Goal: Task Accomplishment & Management: Complete application form

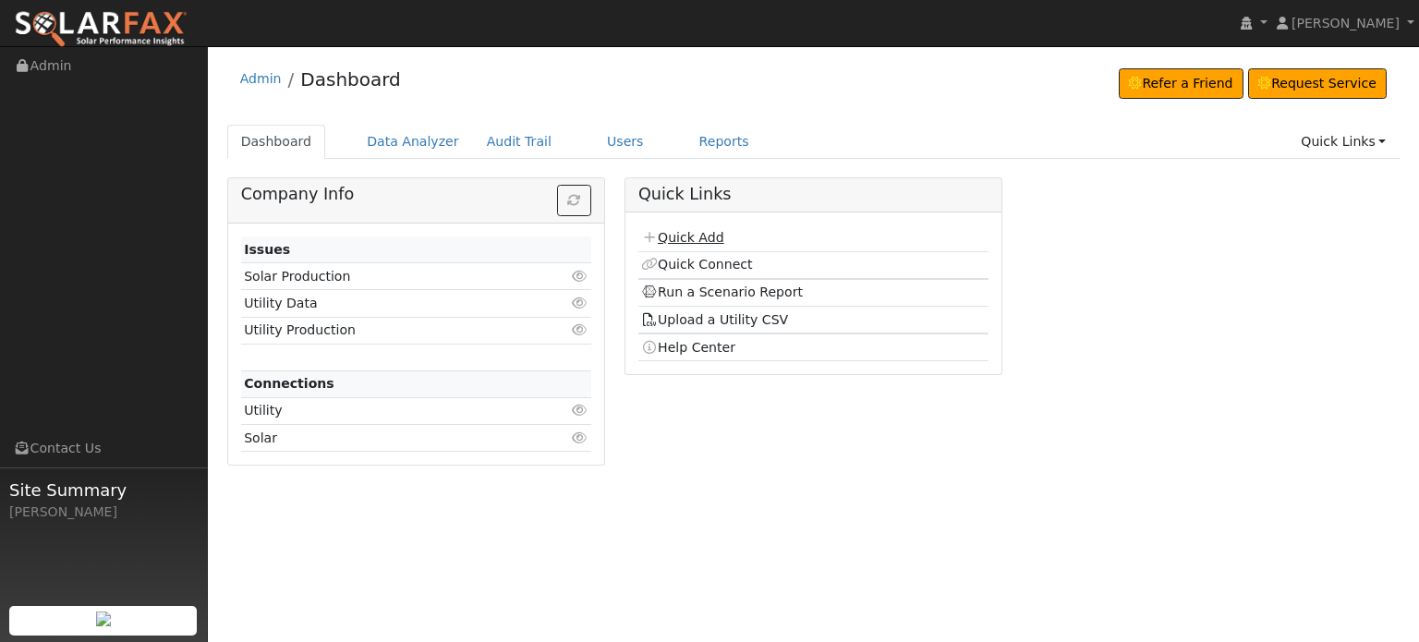
click at [680, 239] on link "Quick Add" at bounding box center [682, 237] width 82 height 15
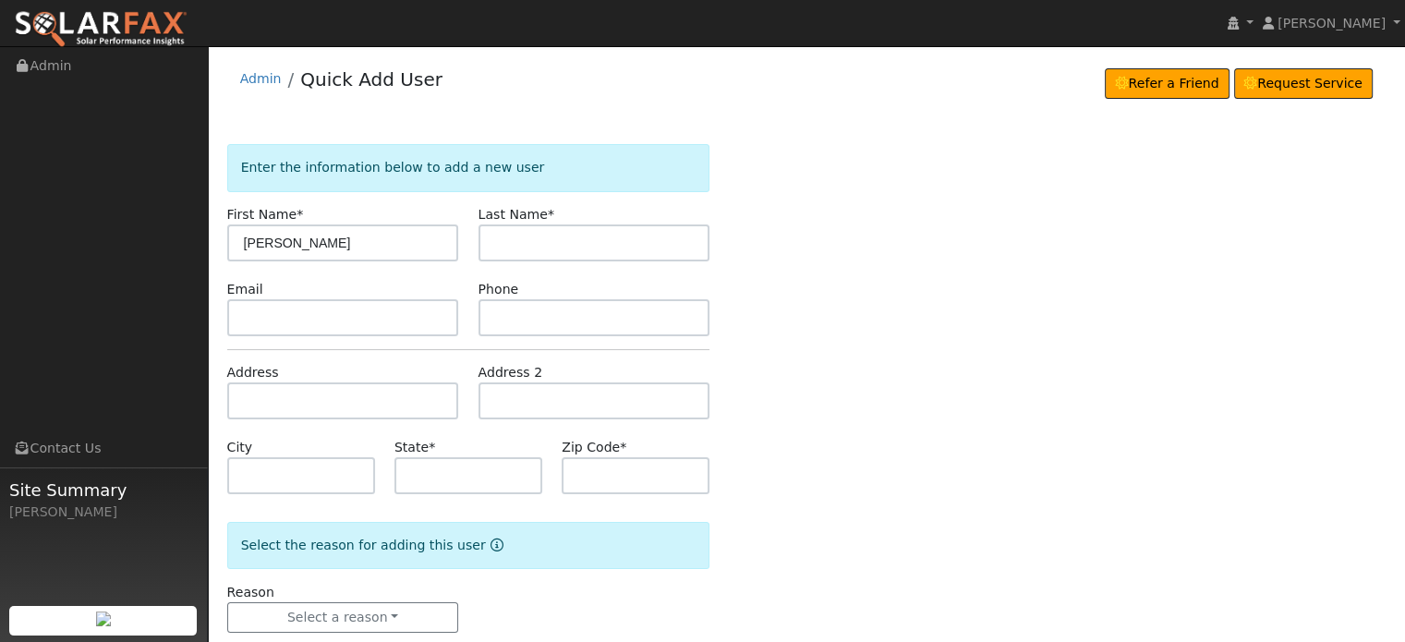
type input "[PERSON_NAME]"
click at [238, 393] on input "text" at bounding box center [343, 400] width 232 height 37
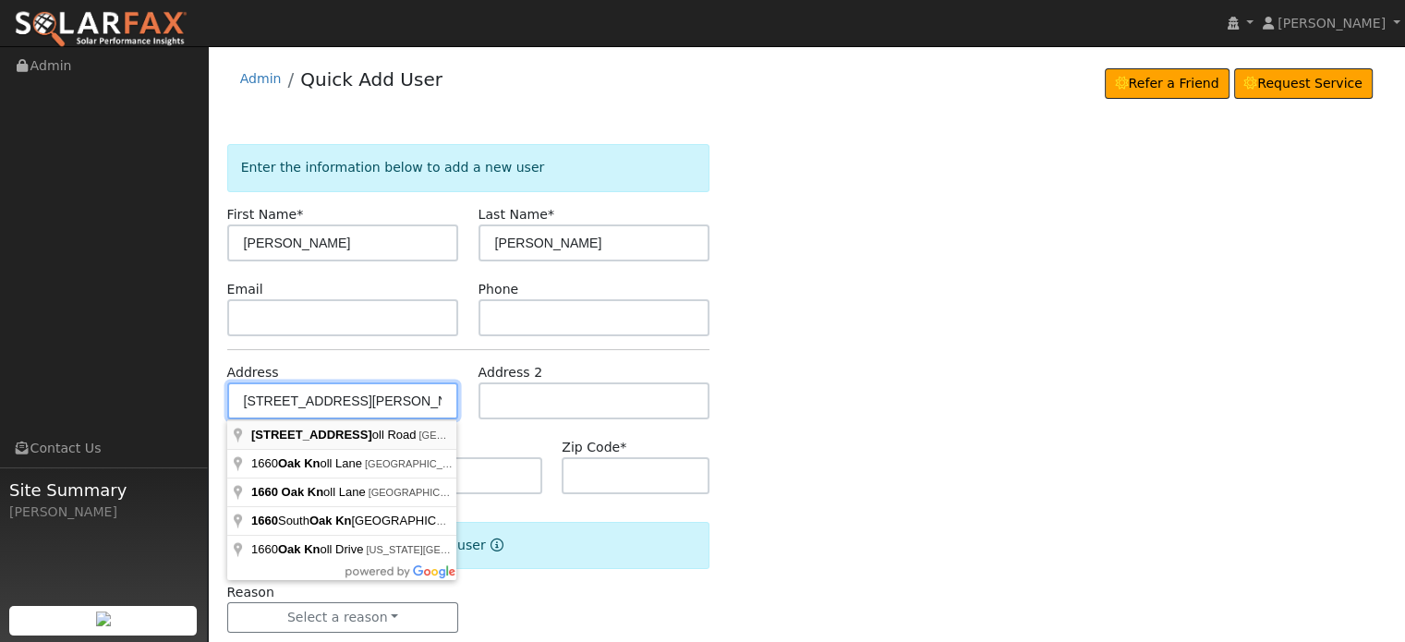
type input "[STREET_ADDRESS][PERSON_NAME]"
type input "[GEOGRAPHIC_DATA]"
type input "CA"
type input "95658"
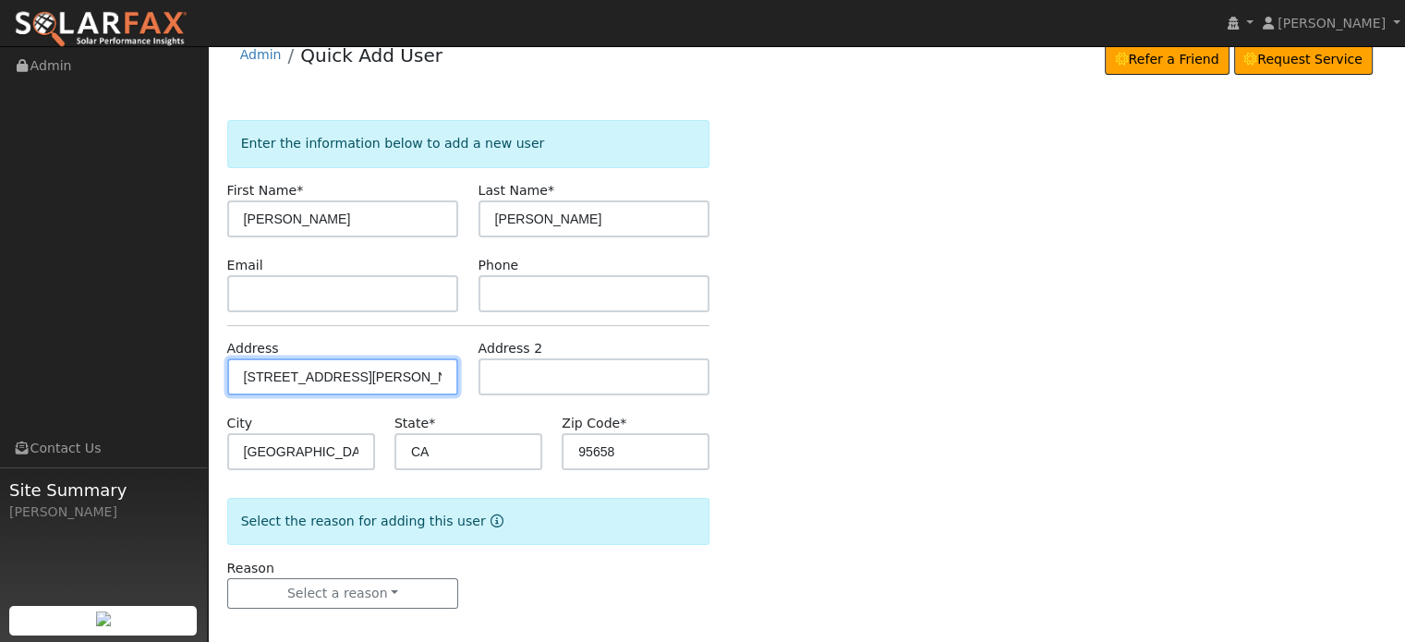
scroll to position [36, 0]
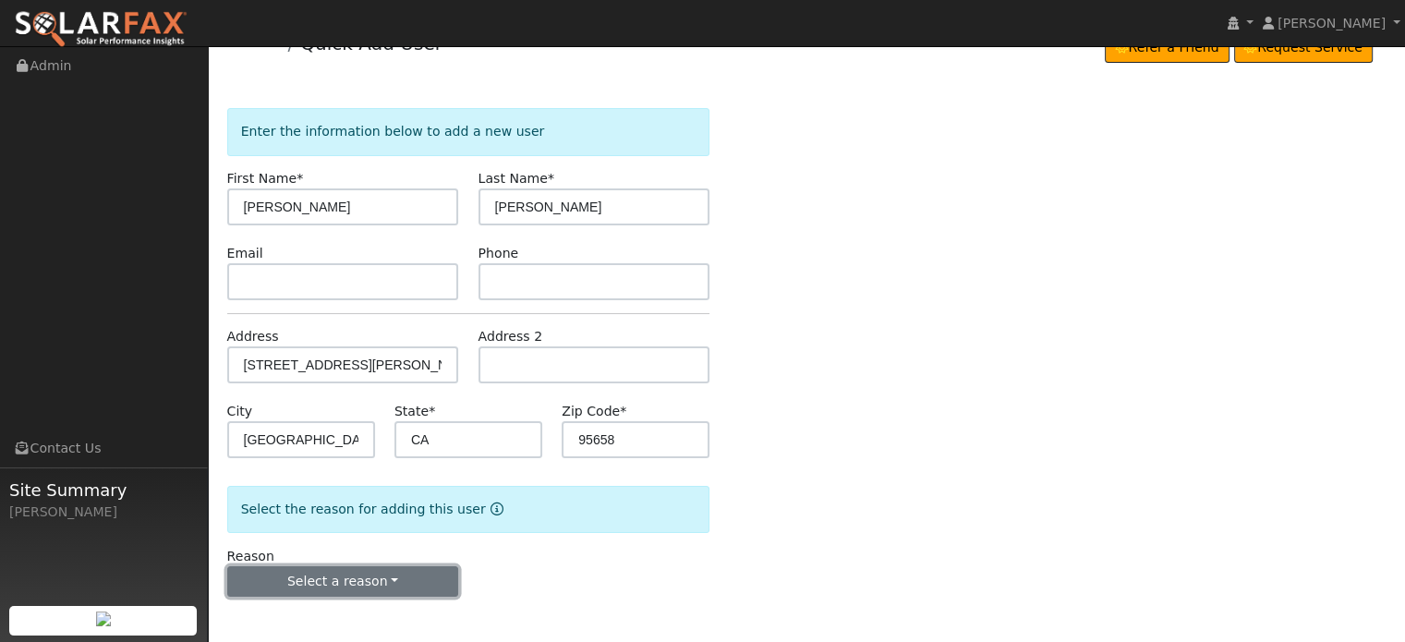
click at [344, 584] on button "Select a reason" at bounding box center [343, 581] width 232 height 31
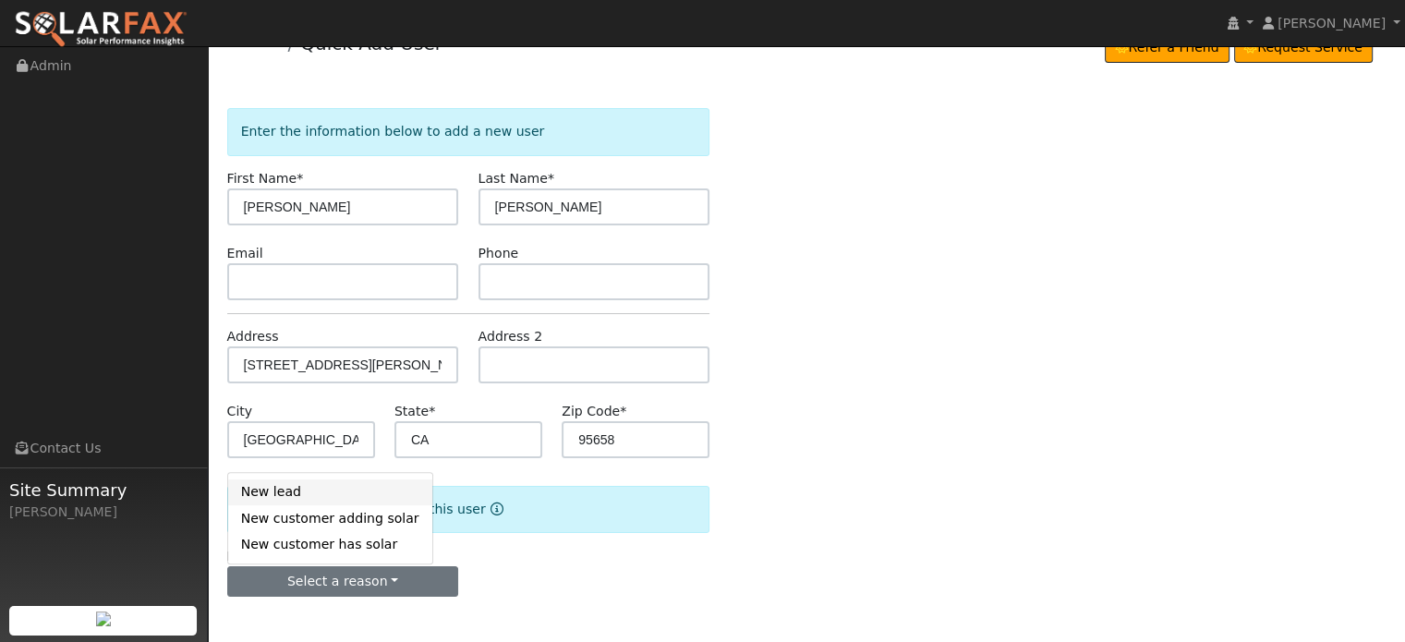
click at [281, 494] on link "New lead" at bounding box center [330, 492] width 204 height 26
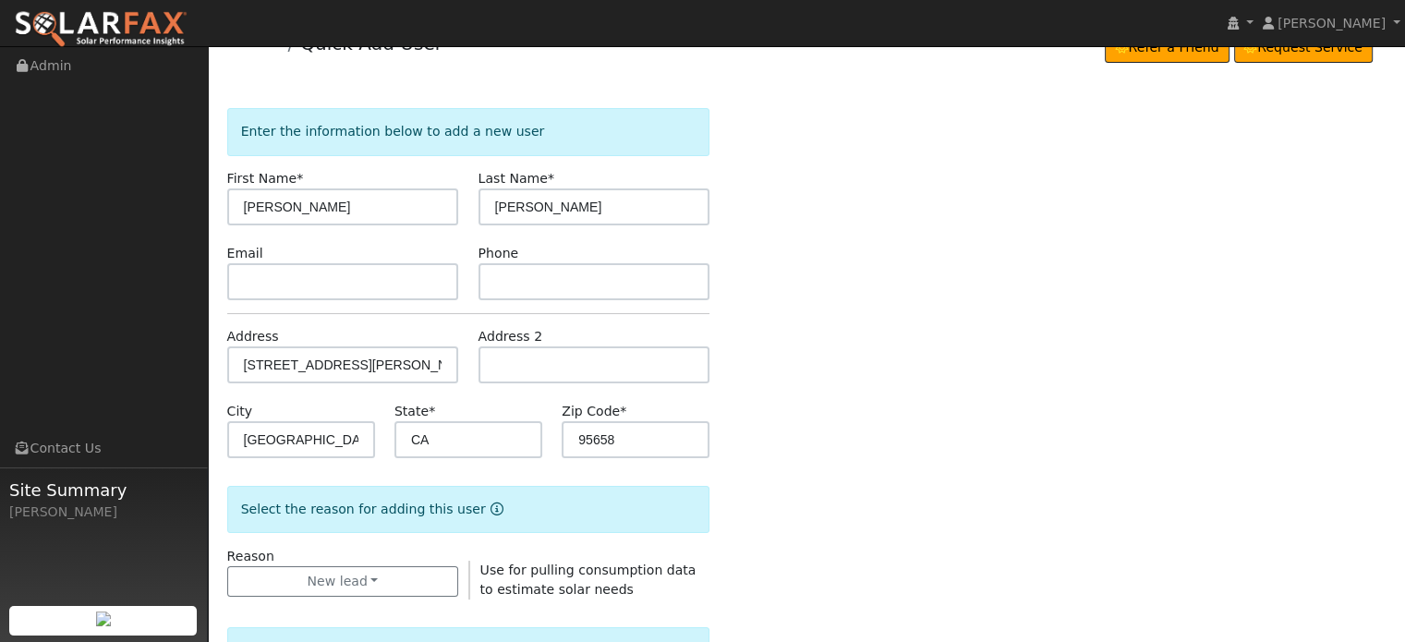
scroll to position [498, 0]
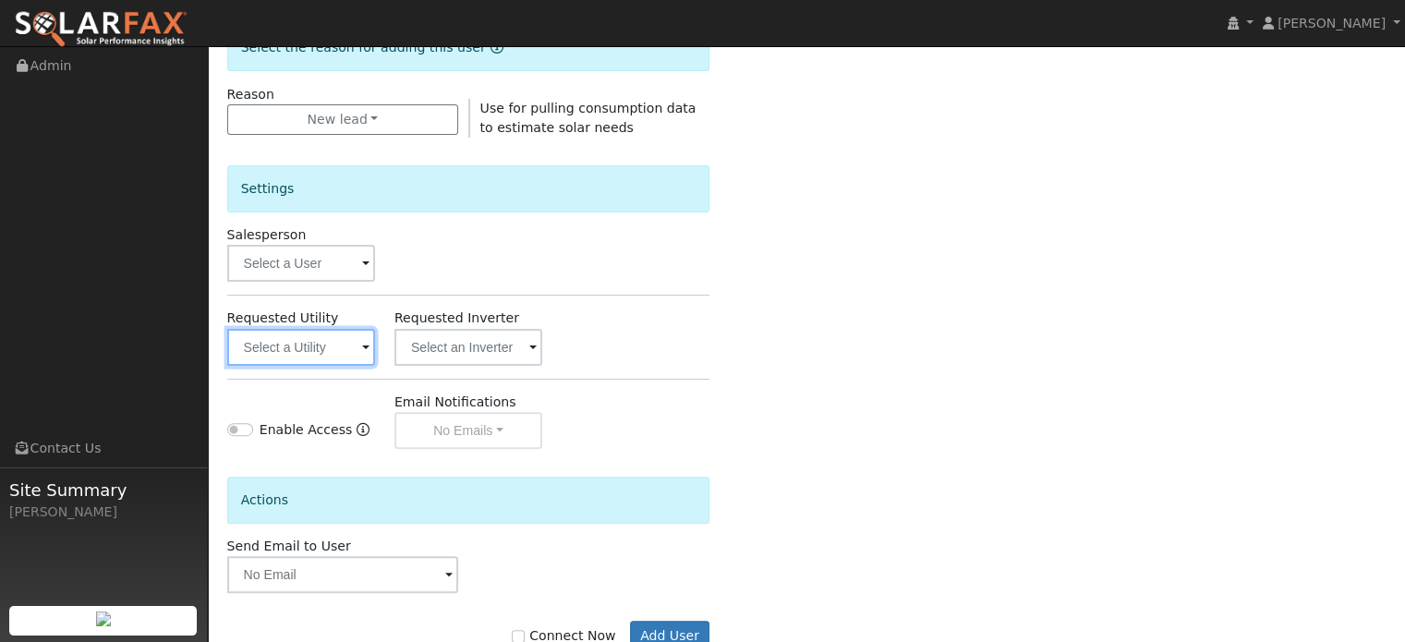
click at [284, 341] on input "text" at bounding box center [301, 347] width 148 height 37
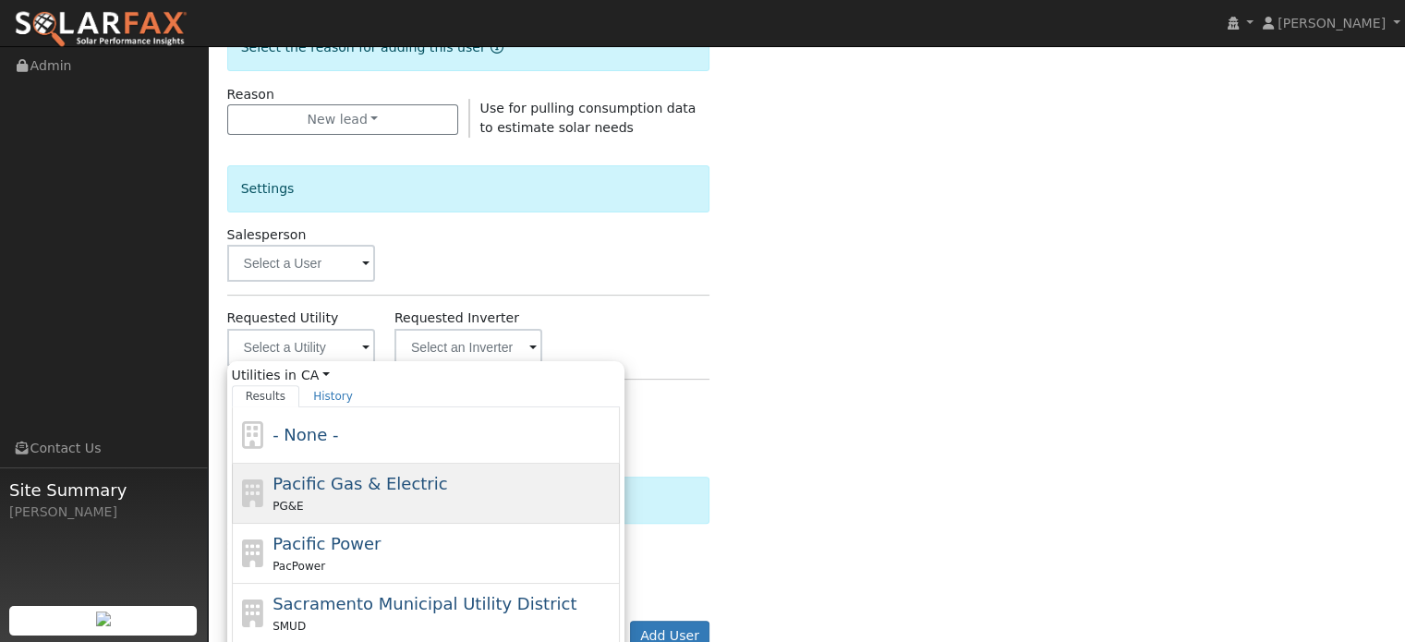
click at [307, 486] on span "Pacific Gas & Electric" at bounding box center [360, 483] width 175 height 19
type input "Pacific Gas & Electric"
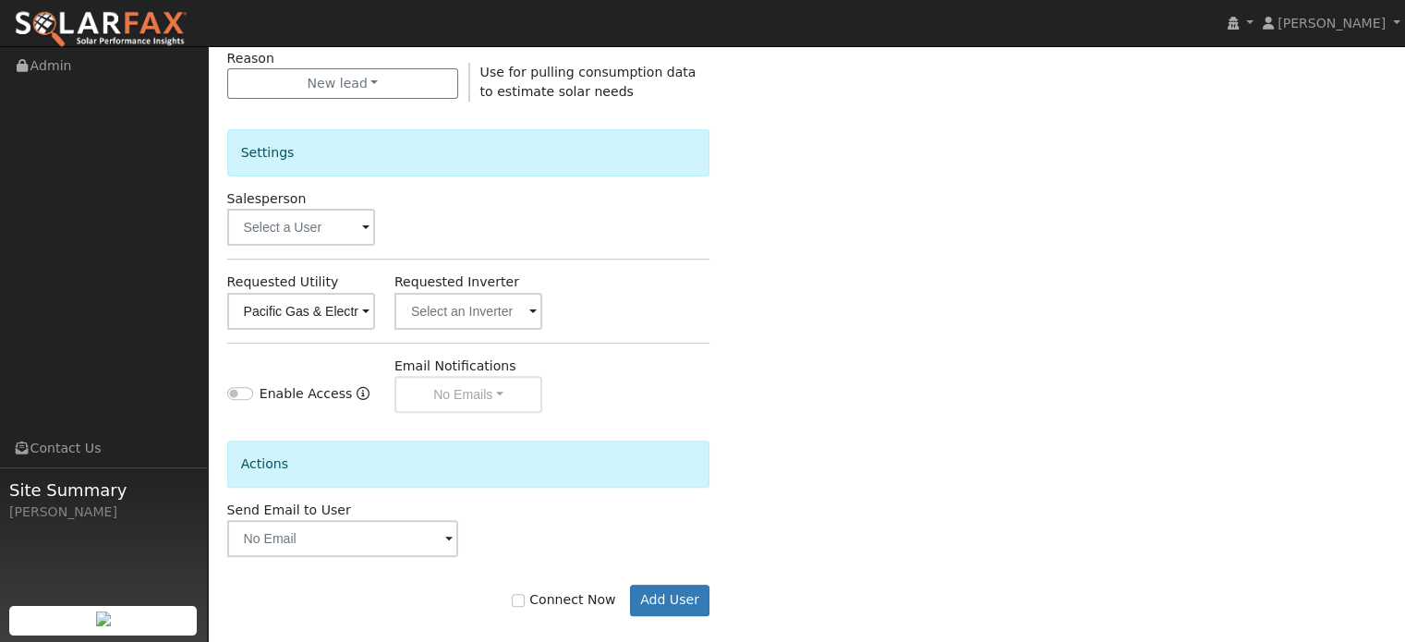
scroll to position [552, 0]
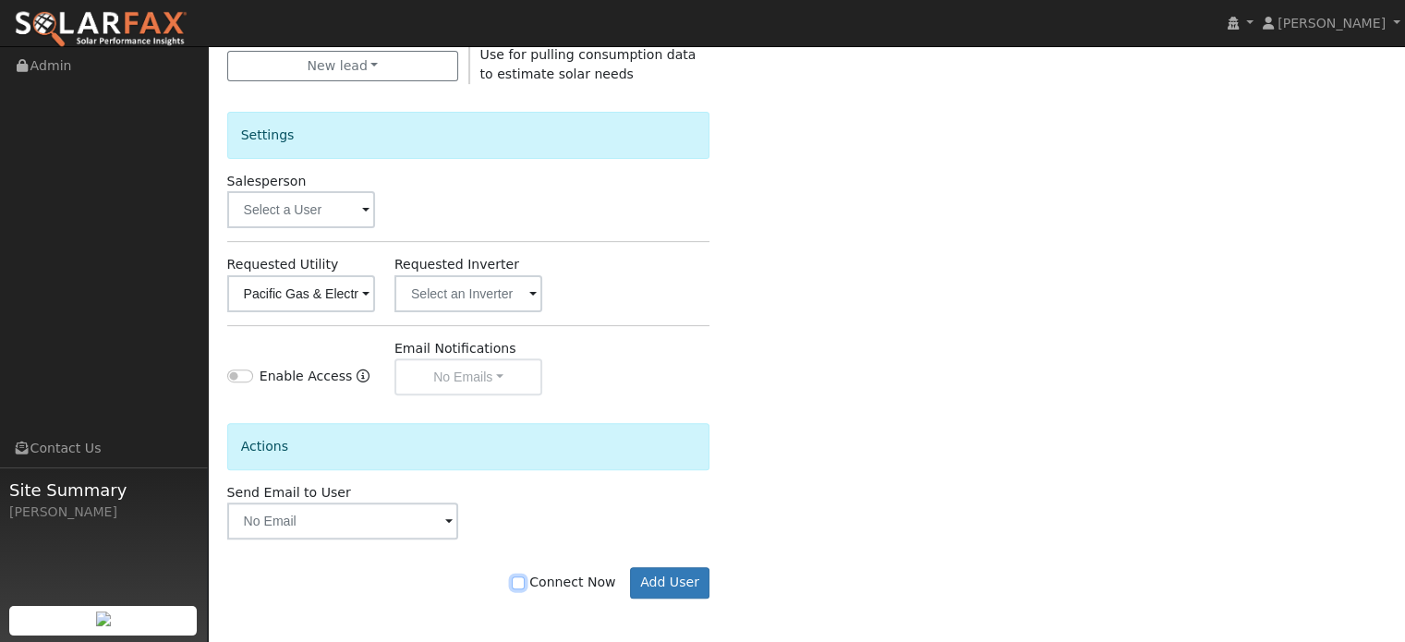
click at [525, 576] on input "Connect Now" at bounding box center [518, 582] width 13 height 13
checkbox input "true"
click at [651, 583] on button "Add User" at bounding box center [670, 582] width 80 height 31
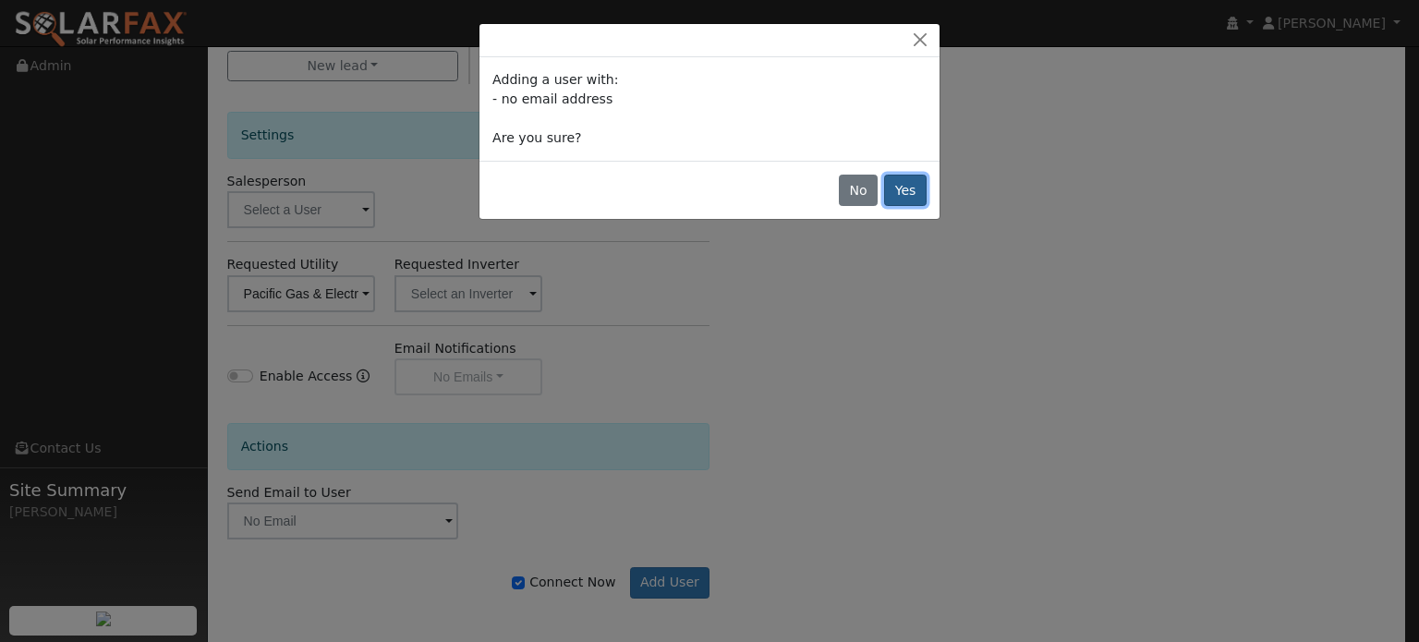
click at [911, 182] on button "Yes" at bounding box center [905, 190] width 42 height 31
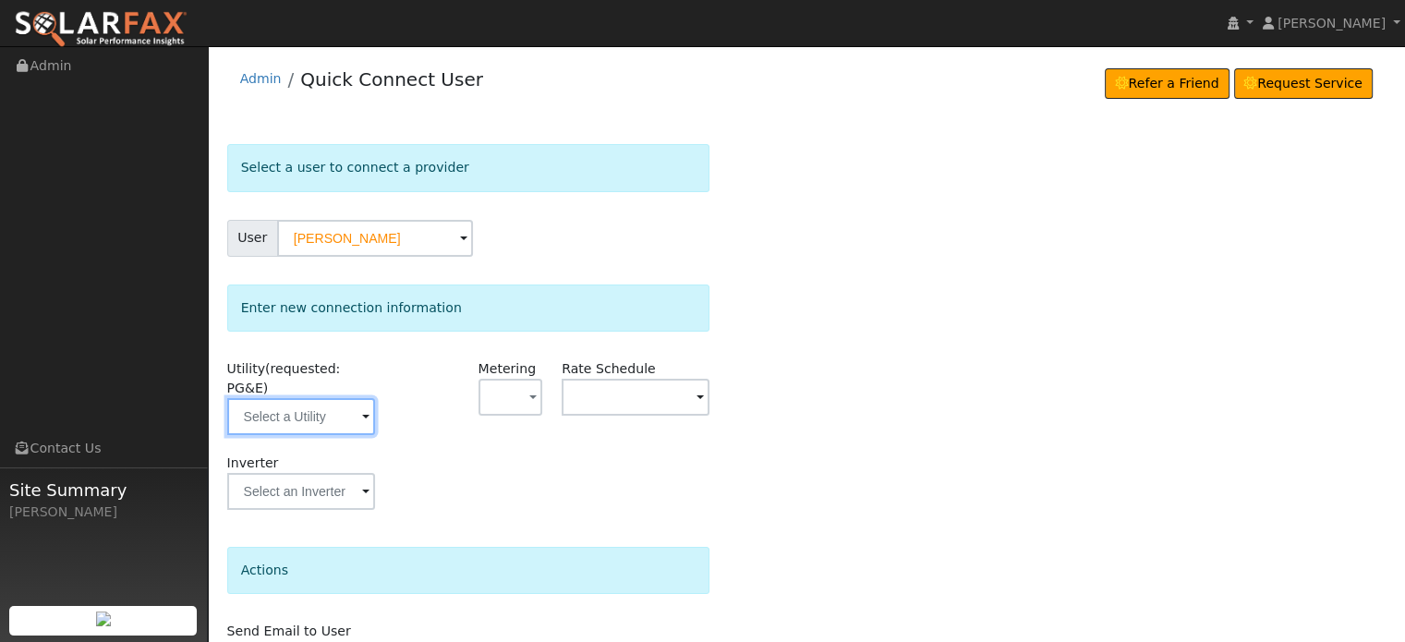
click at [292, 406] on input "text" at bounding box center [301, 416] width 148 height 37
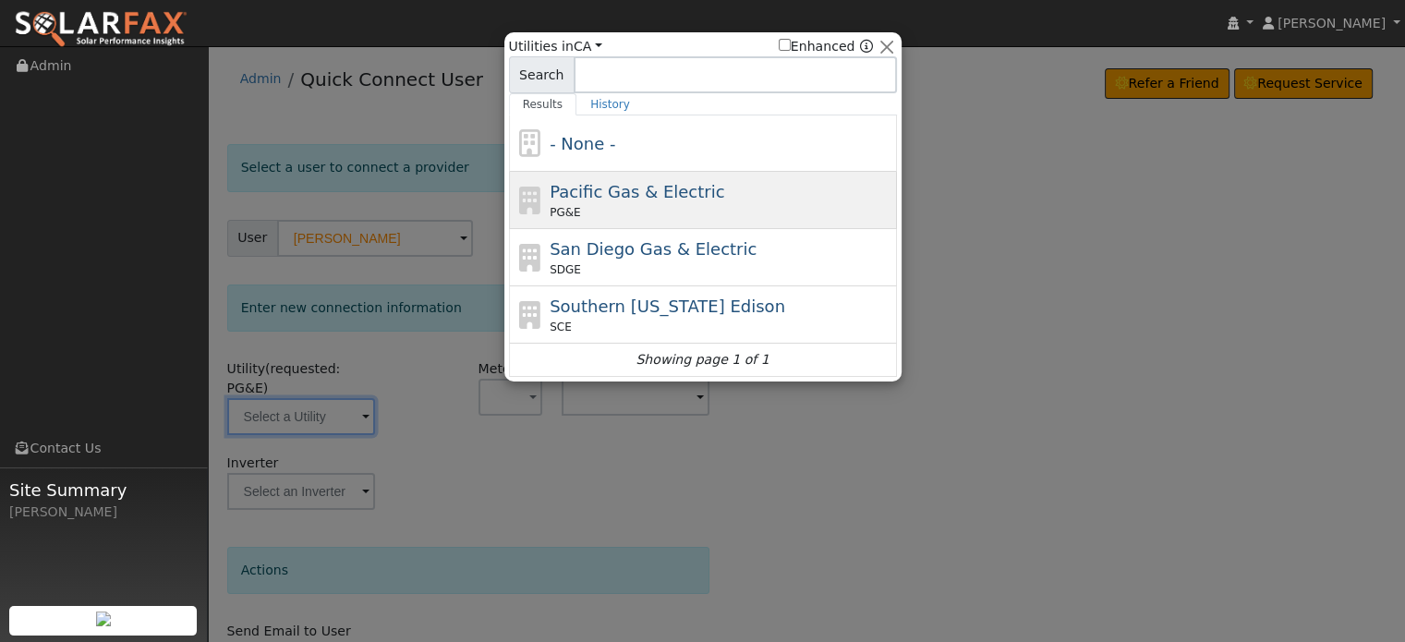
click at [611, 197] on span "Pacific Gas & Electric" at bounding box center [637, 191] width 175 height 19
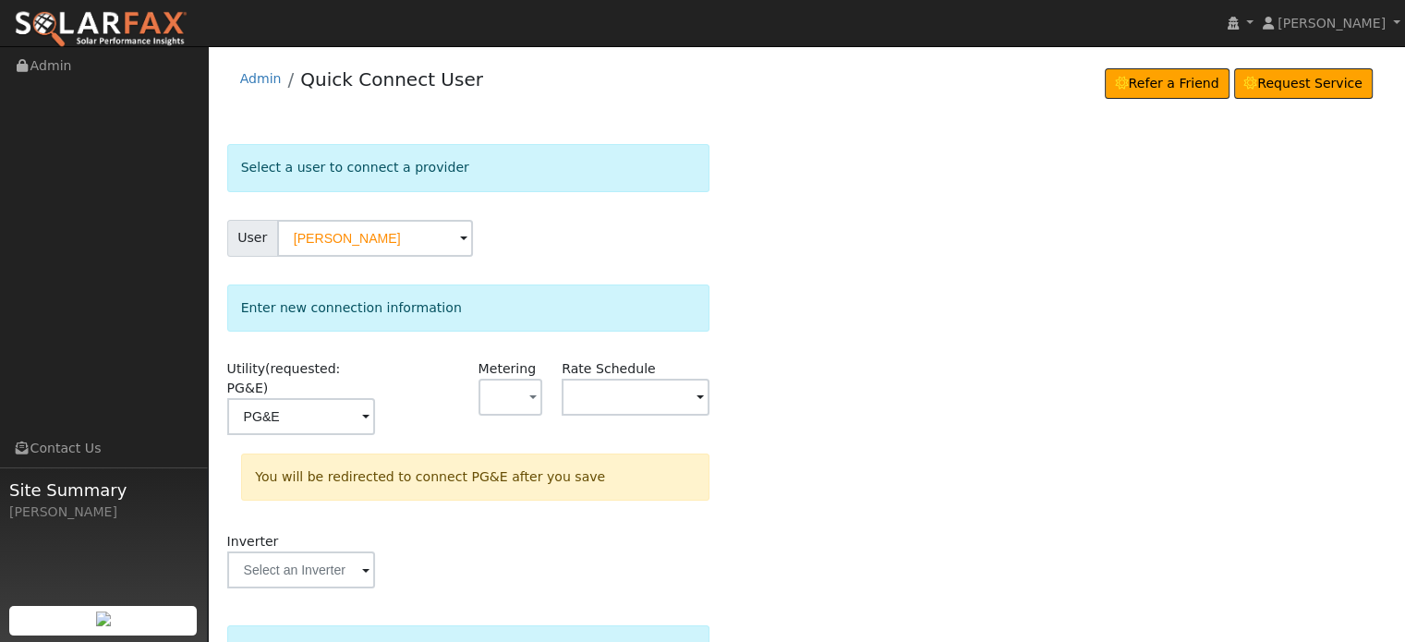
type input "PG&E"
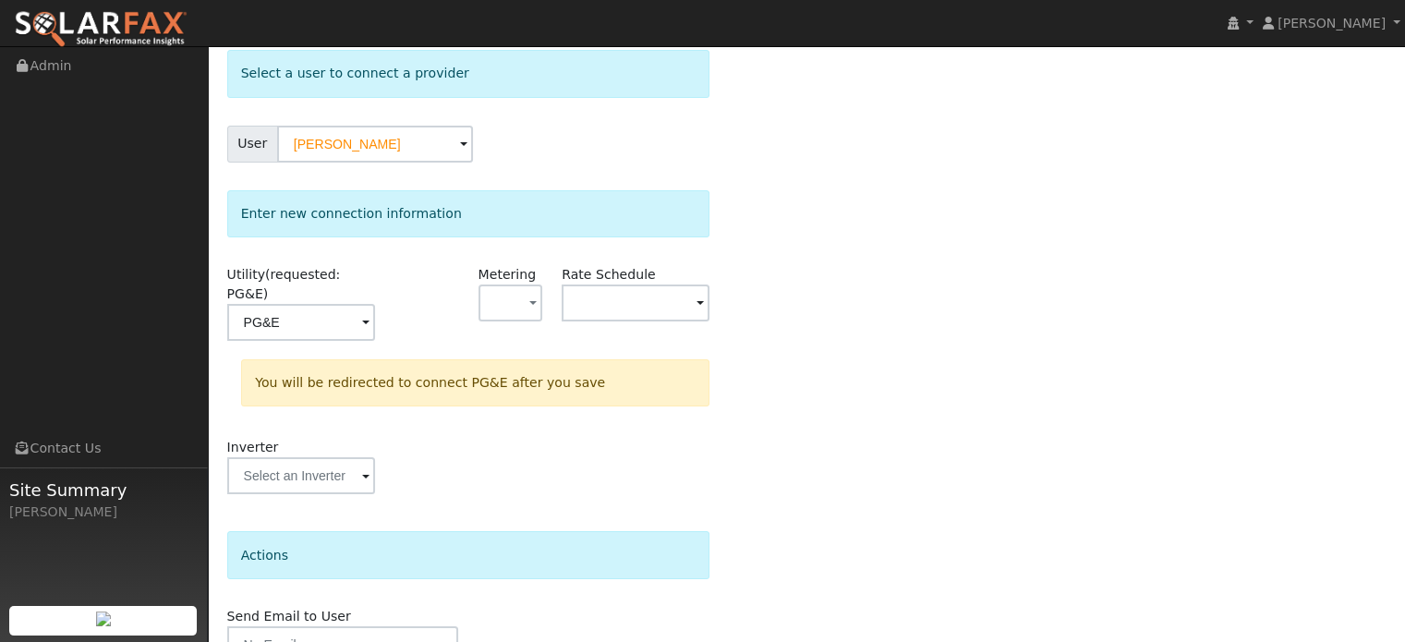
scroll to position [171, 0]
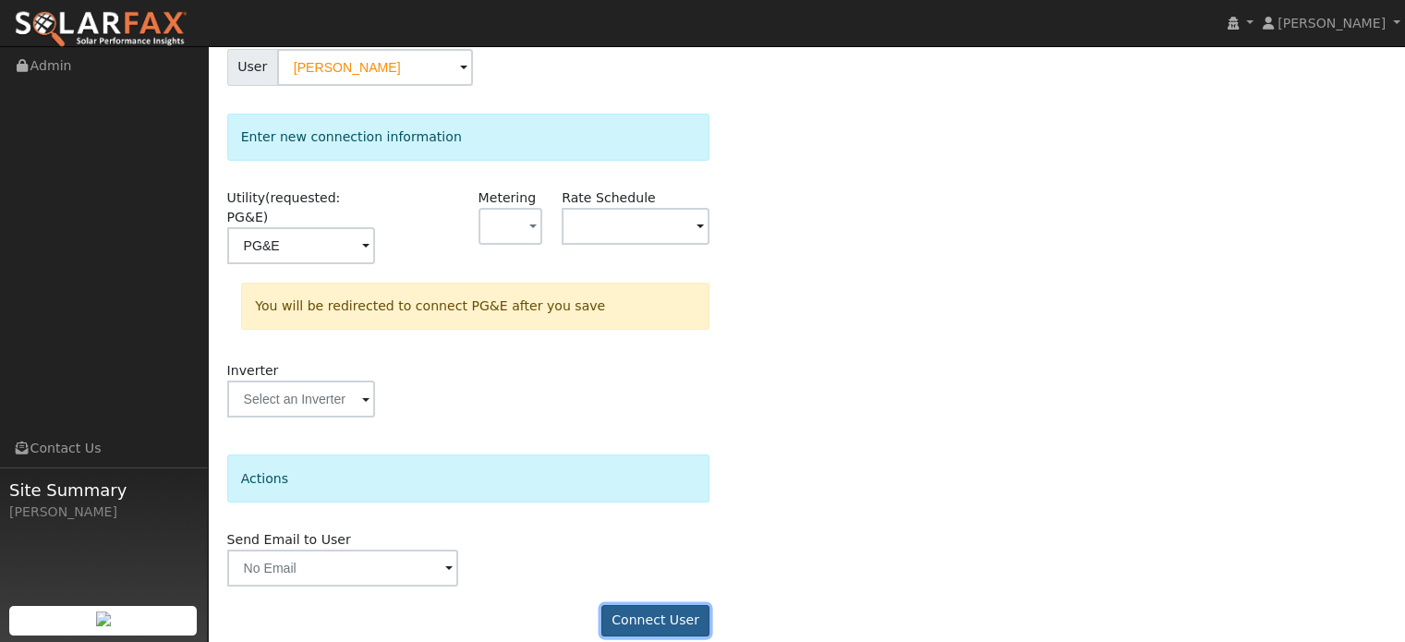
click at [617, 605] on button "Connect User" at bounding box center [655, 620] width 109 height 31
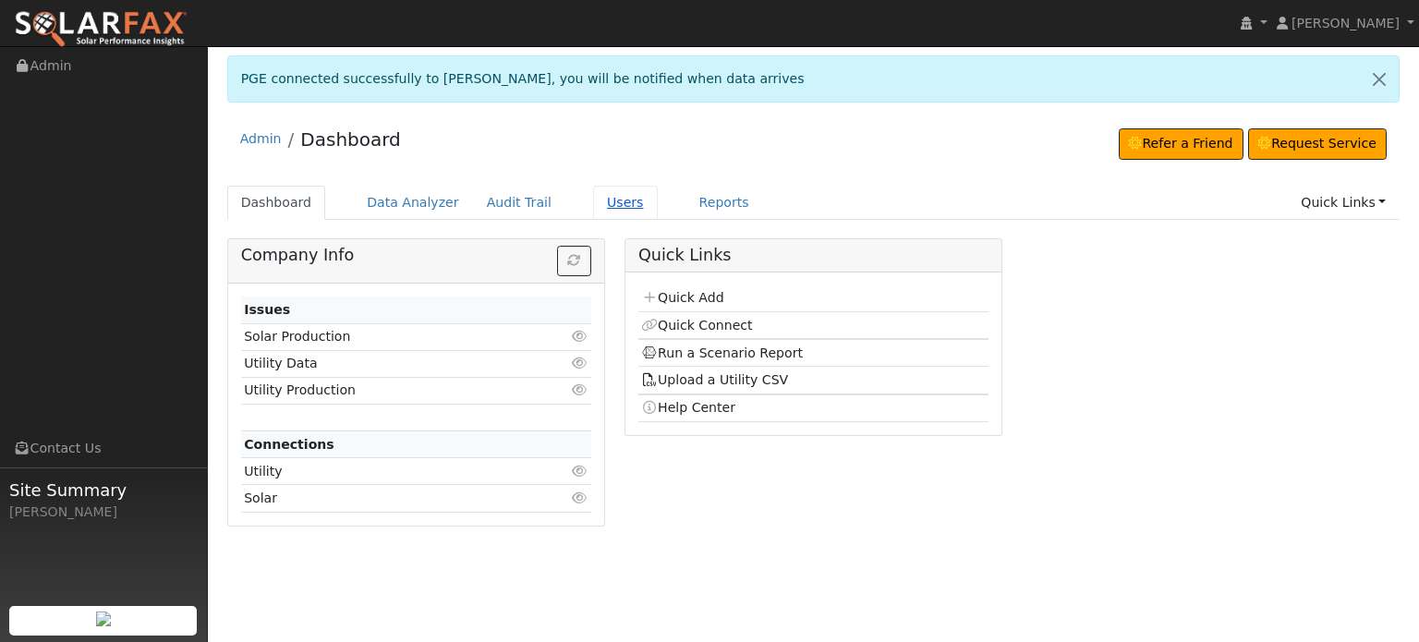
click at [593, 199] on link "Users" at bounding box center [625, 203] width 65 height 34
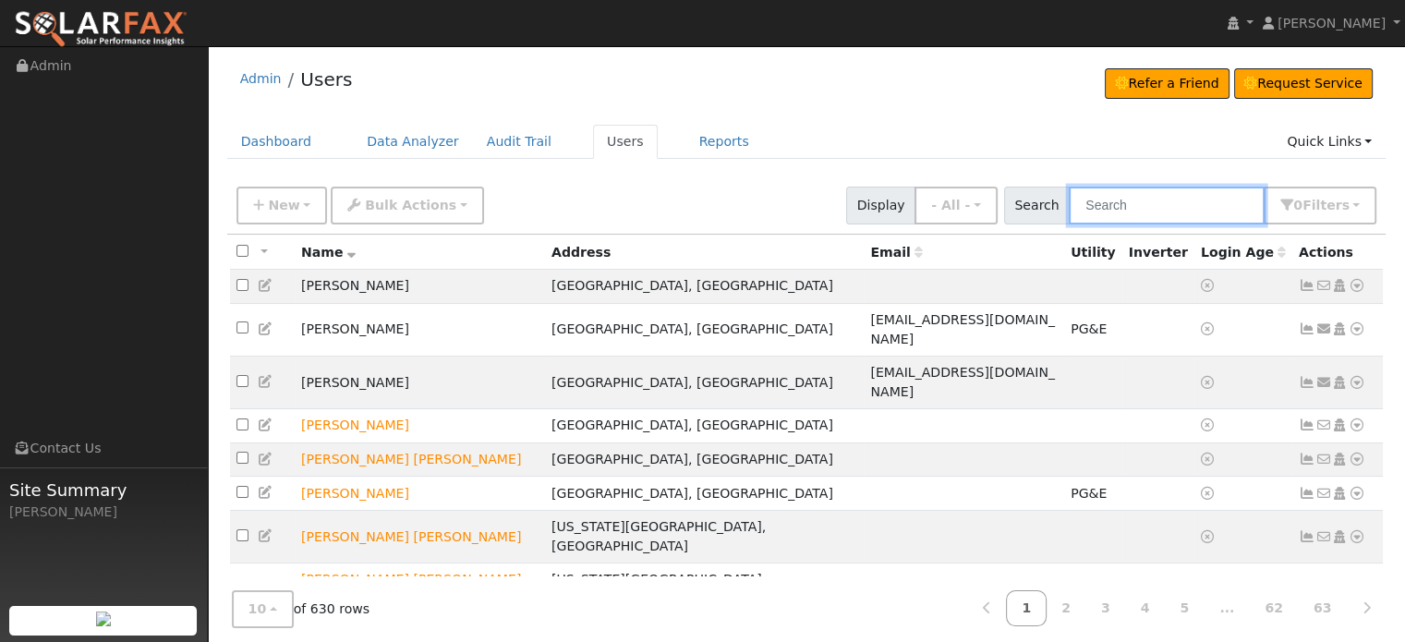
click at [1142, 202] on input "text" at bounding box center [1167, 206] width 196 height 38
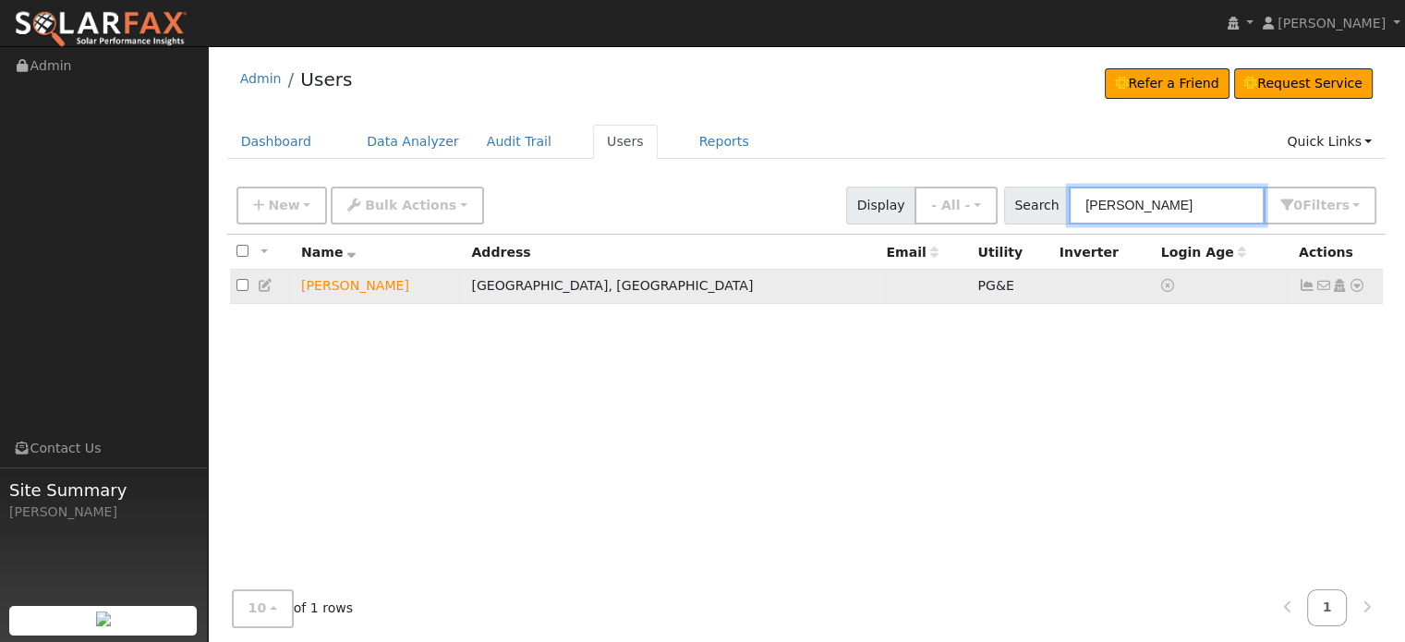
type input "[PERSON_NAME]"
click at [1359, 285] on icon at bounding box center [1357, 285] width 17 height 13
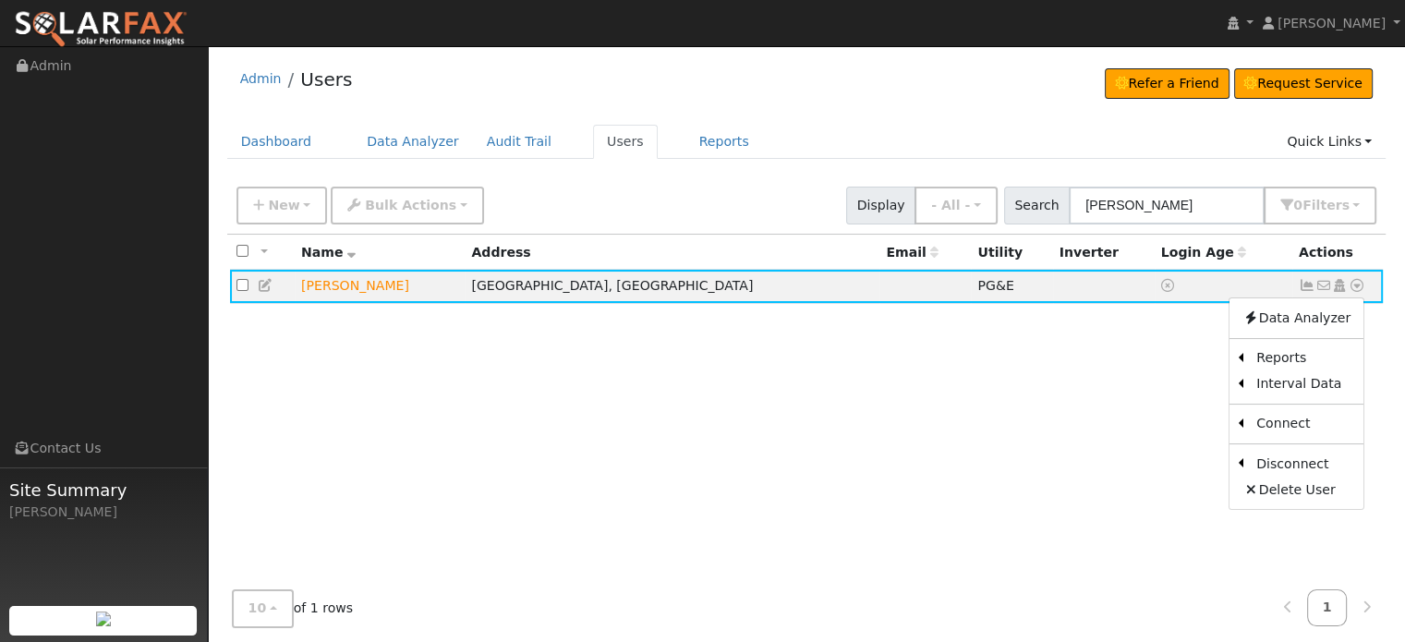
click at [1096, 430] on div "All None All on page None on page Name Address Email Utility Inverter Login Age…" at bounding box center [806, 427] width 1159 height 385
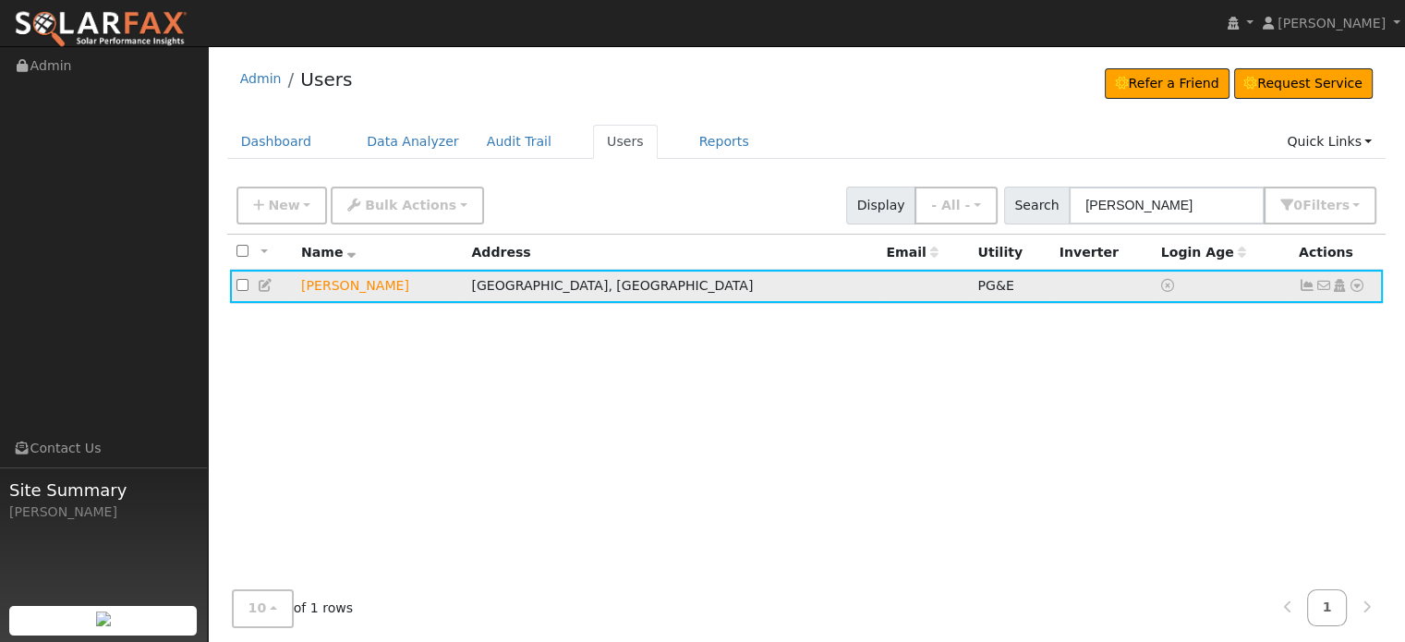
click at [1301, 284] on icon at bounding box center [1307, 285] width 17 height 13
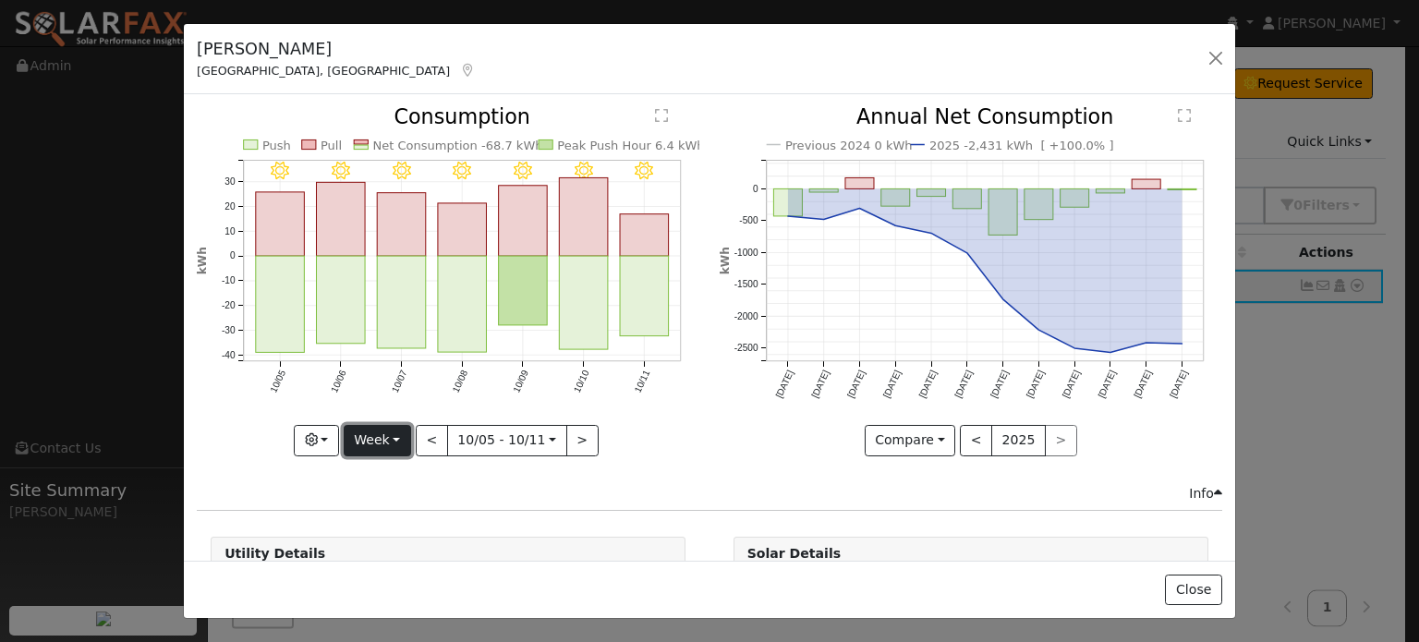
click at [391, 435] on button "Week" at bounding box center [377, 440] width 67 height 31
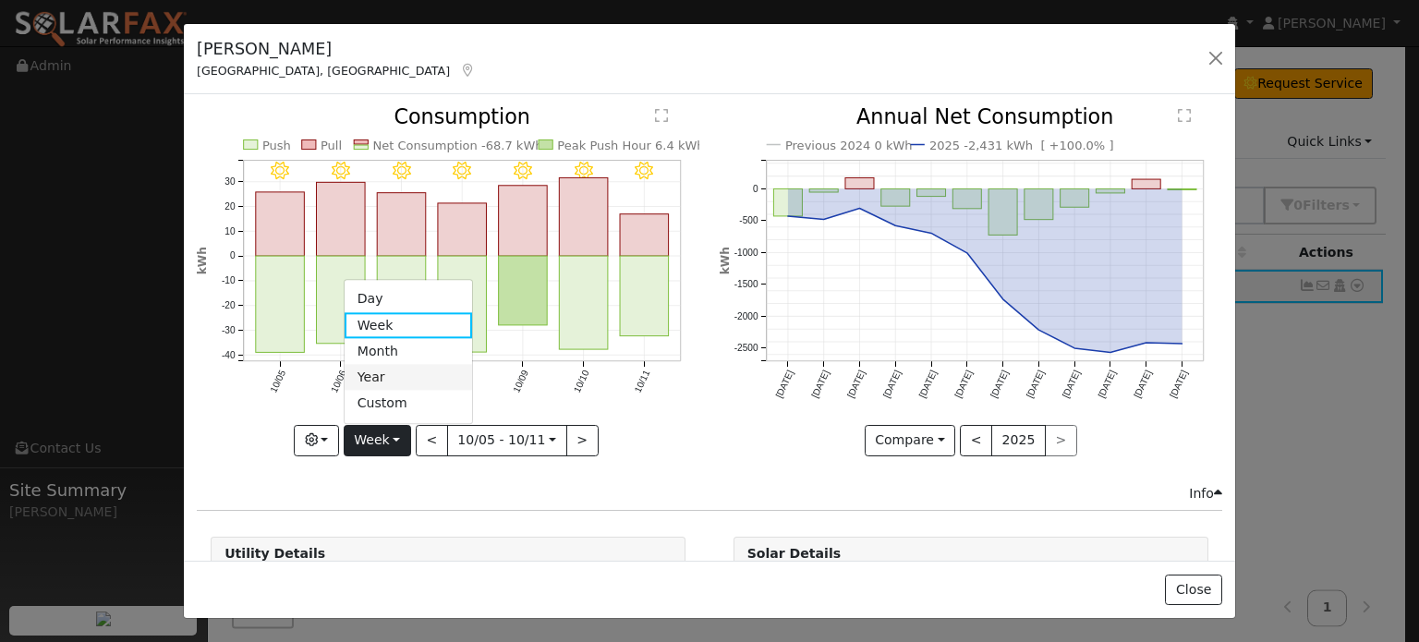
click at [380, 370] on link "Year" at bounding box center [409, 378] width 128 height 26
type input "[DATE]"
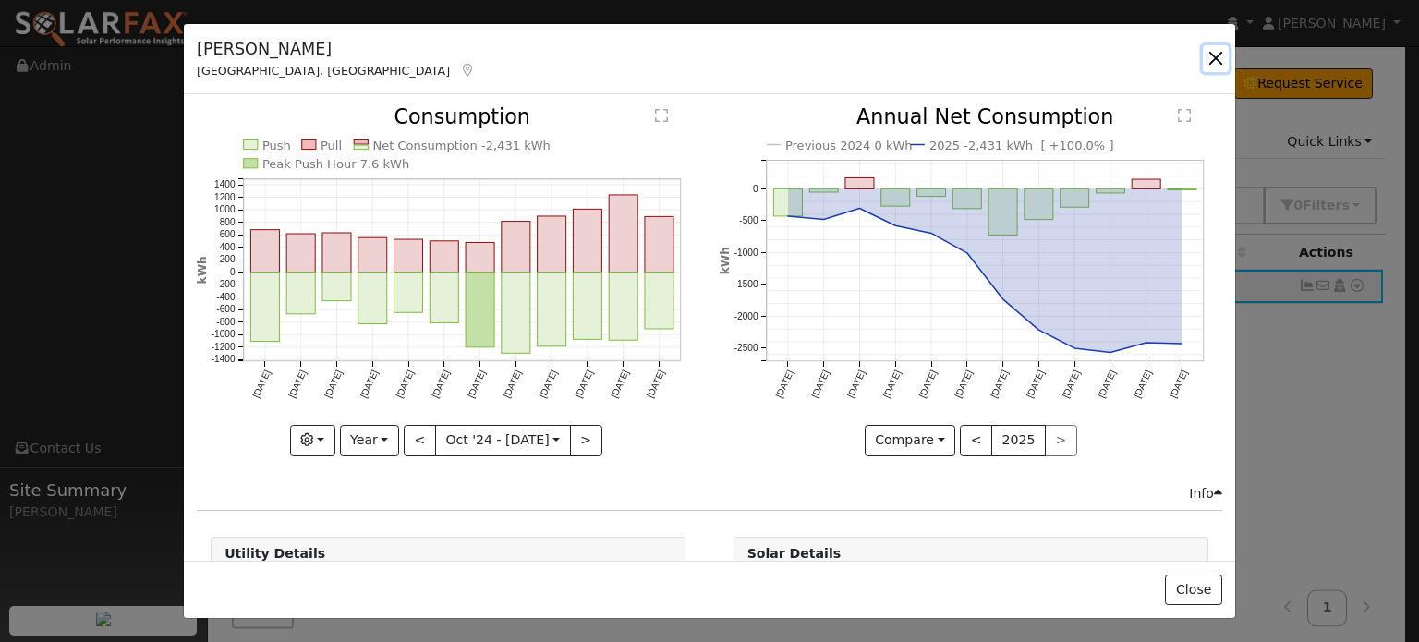
click at [1216, 61] on button "button" at bounding box center [1216, 58] width 26 height 26
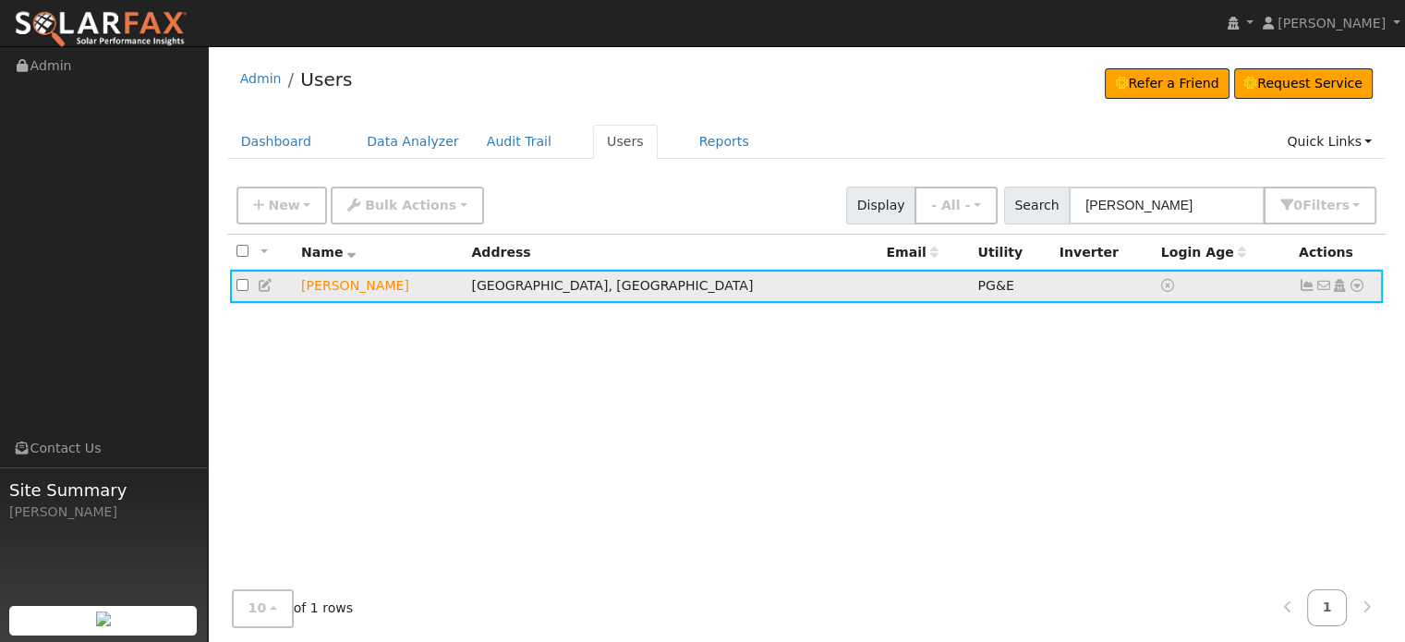
click at [1354, 284] on icon at bounding box center [1357, 285] width 17 height 13
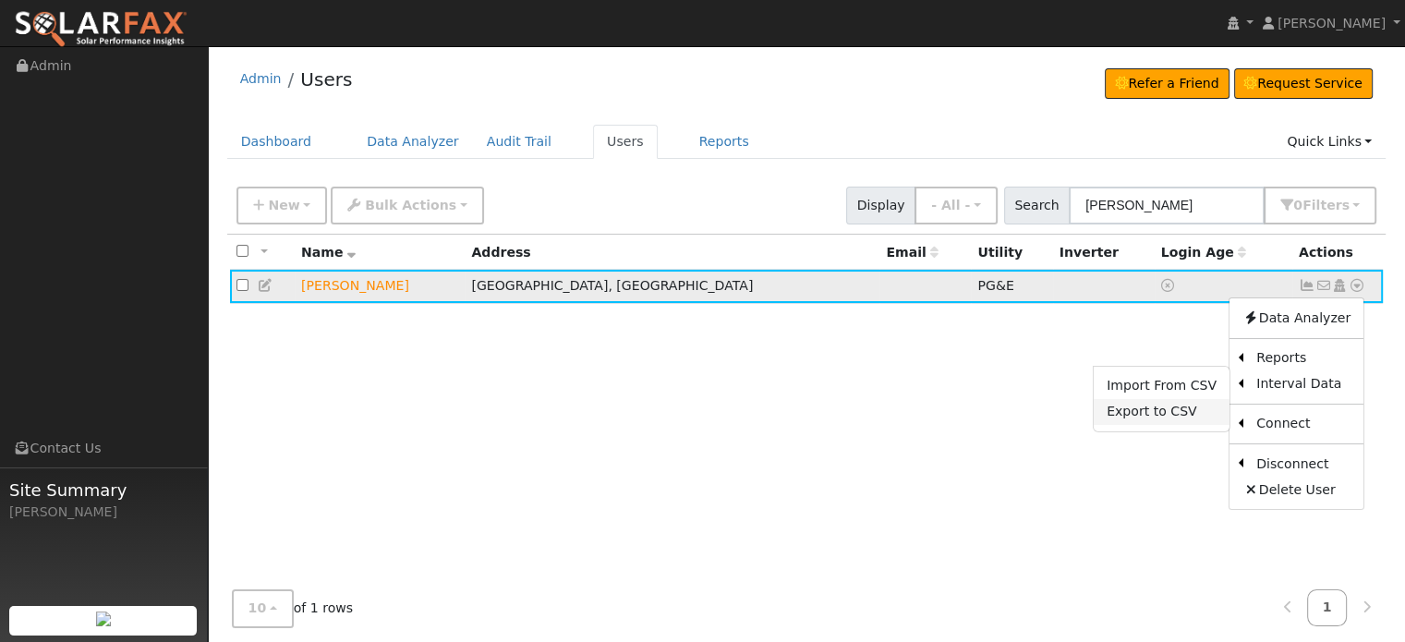
click at [1154, 413] on link "Export to CSV" at bounding box center [1162, 412] width 136 height 26
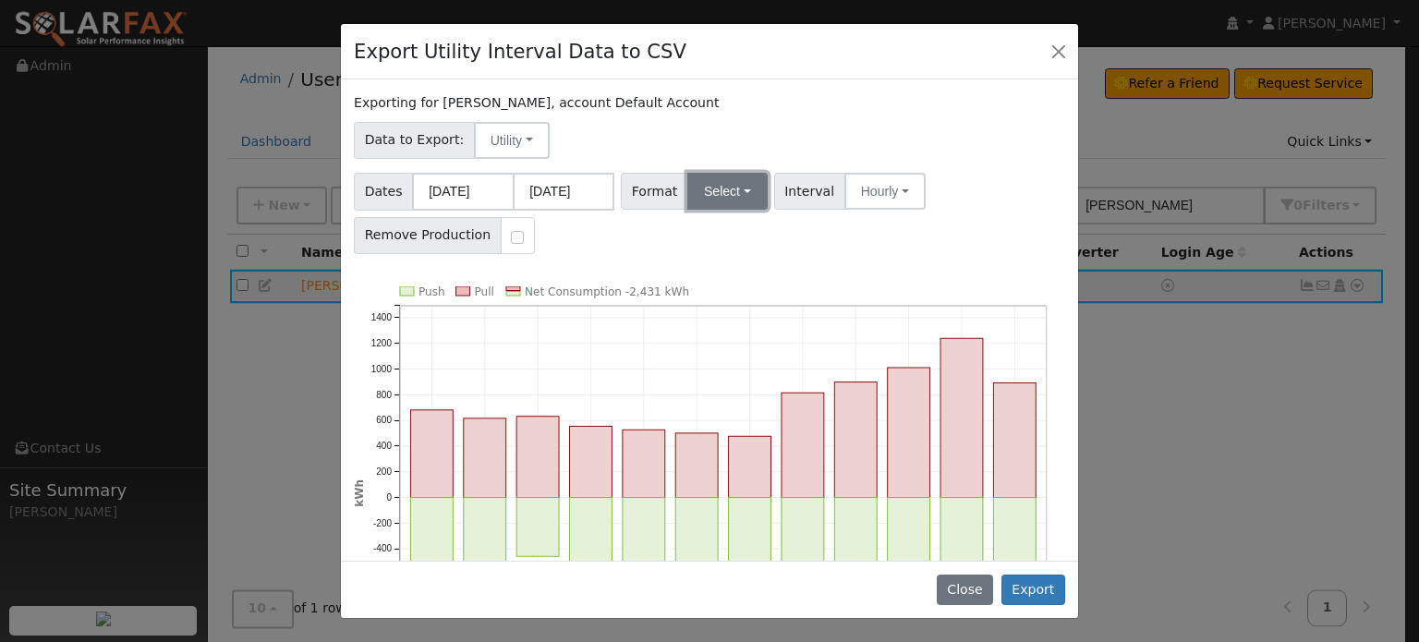
click at [704, 190] on button "Select" at bounding box center [727, 191] width 80 height 37
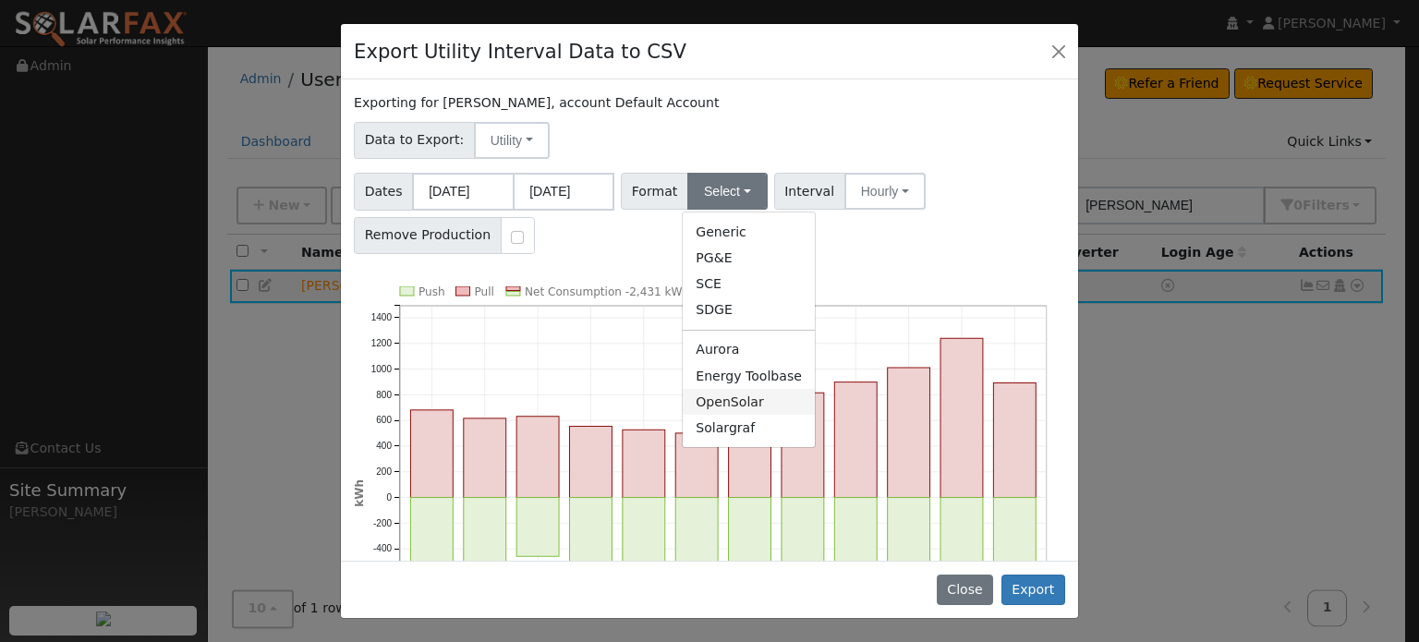
click at [711, 403] on link "OpenSolar" at bounding box center [749, 402] width 132 height 26
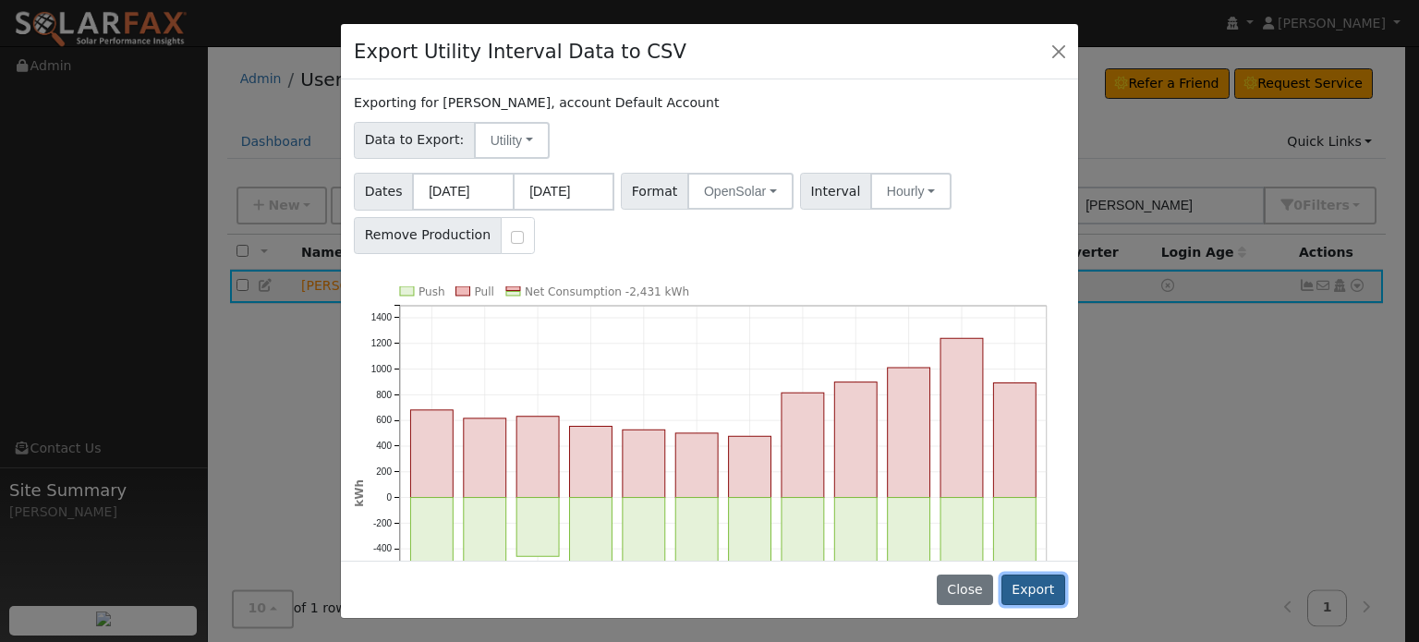
click at [1029, 596] on button "Export" at bounding box center [1033, 590] width 64 height 31
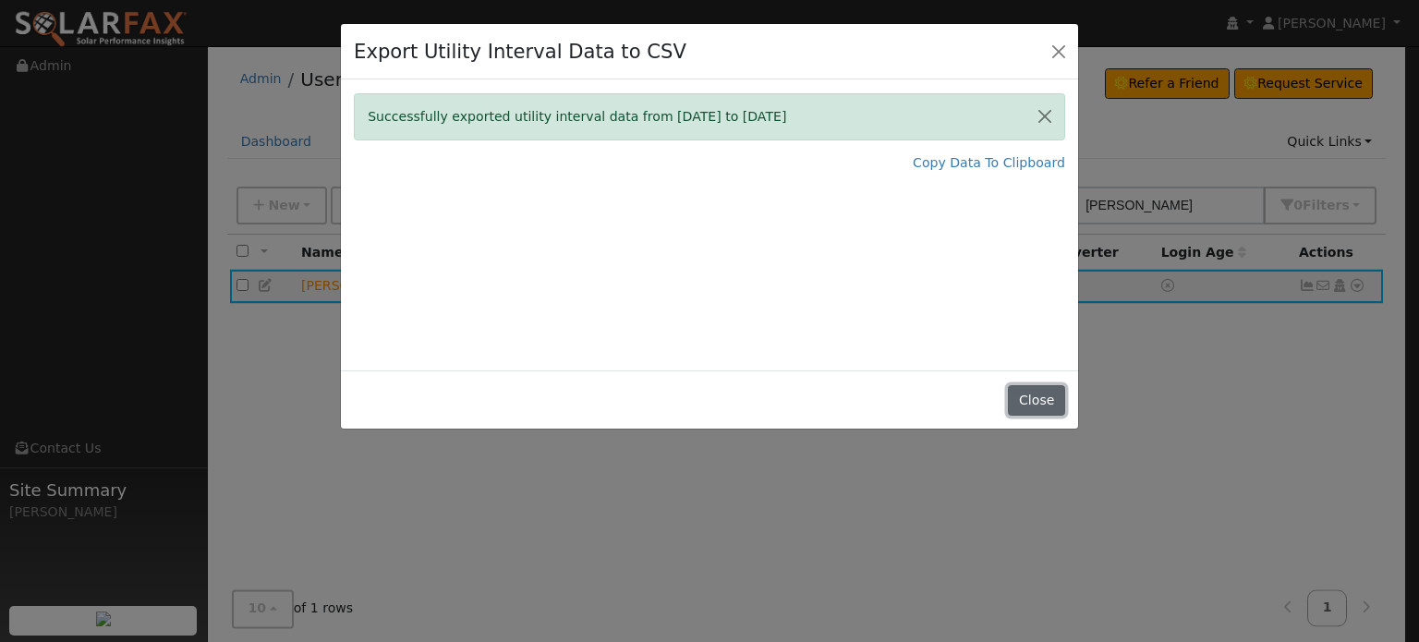
drag, startPoint x: 1048, startPoint y: 398, endPoint x: 1009, endPoint y: 434, distance: 52.9
click at [1048, 398] on button "Close" at bounding box center [1036, 400] width 56 height 31
